Goal: Task Accomplishment & Management: Manage account settings

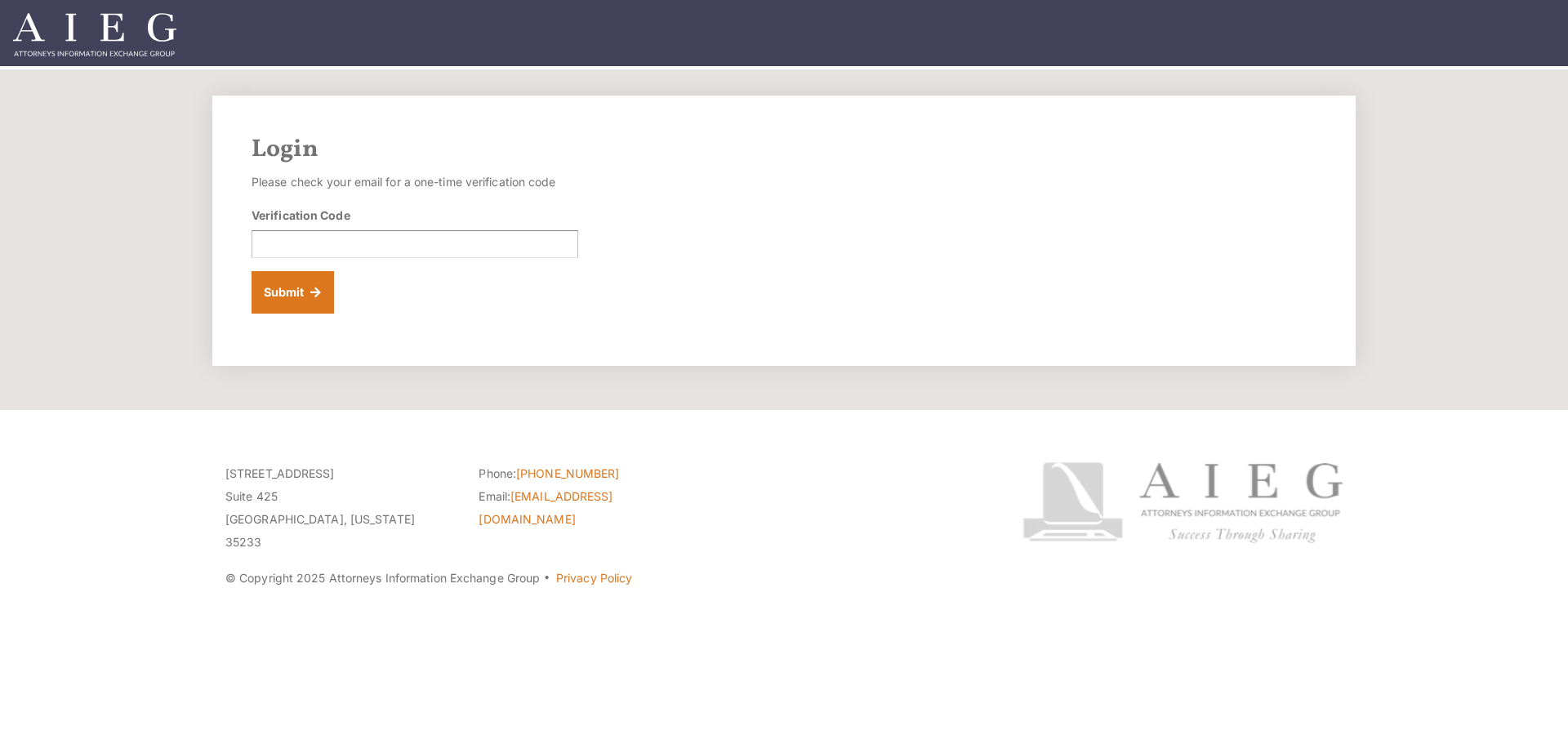
click at [835, 355] on div "Login Please check your email for a one-time verification code Verification Cod…" at bounding box center [784, 230] width 1143 height 271
click at [436, 245] on input "Verification Code" at bounding box center [415, 244] width 327 height 28
paste input "717928"
type input "717928"
click at [305, 295] on button "Submit" at bounding box center [293, 293] width 82 height 42
